Goal: Navigation & Orientation: Understand site structure

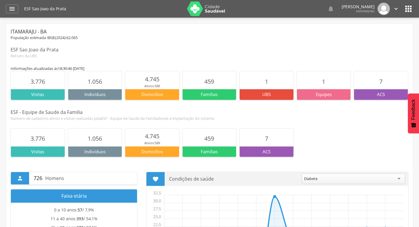
click at [204, 11] on img at bounding box center [206, 8] width 38 height 15
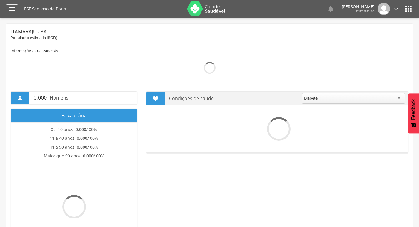
click at [12, 5] on icon "" at bounding box center [12, 8] width 7 height 7
